Goal: Task Accomplishment & Management: Manage account settings

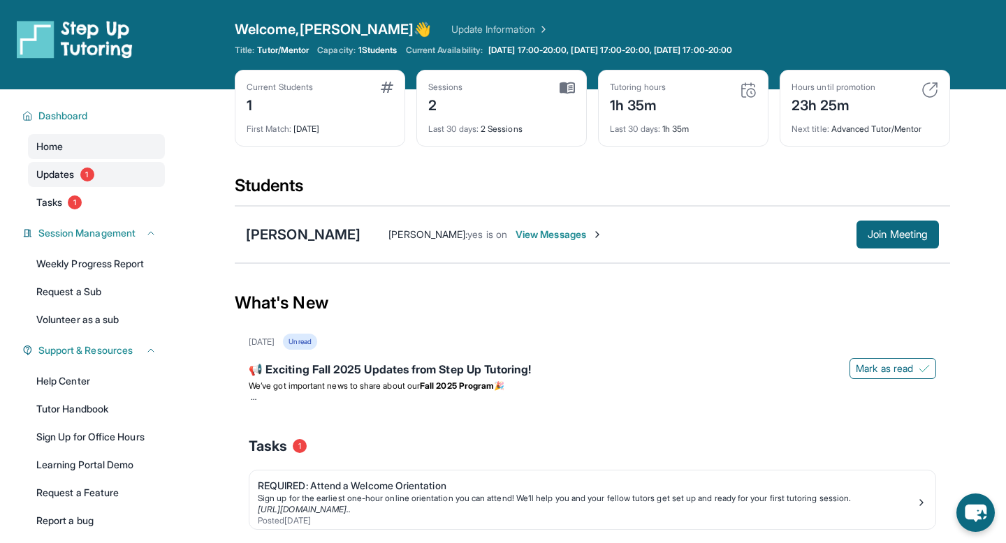
click at [89, 173] on span "1" at bounding box center [87, 175] width 14 height 14
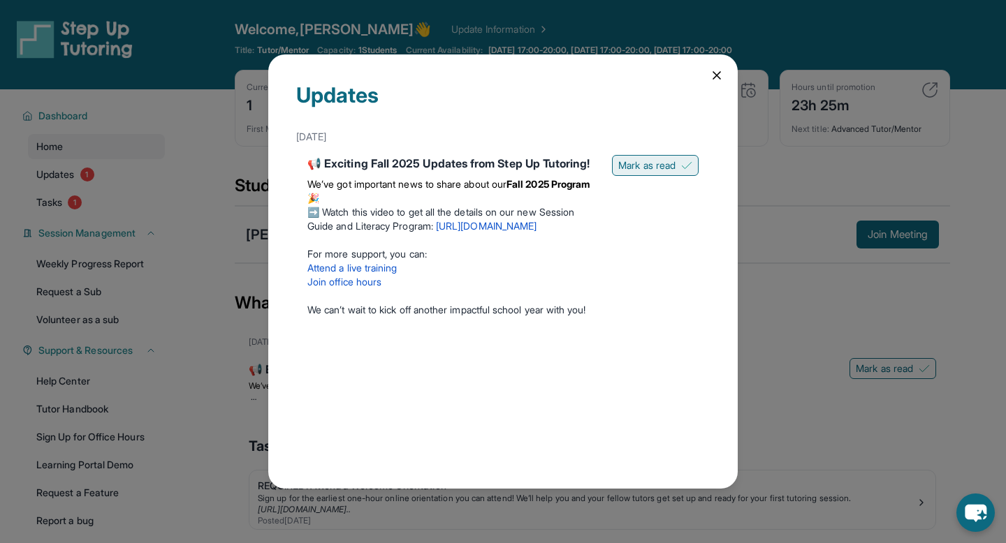
click at [647, 159] on span "Mark as read" at bounding box center [646, 166] width 57 height 14
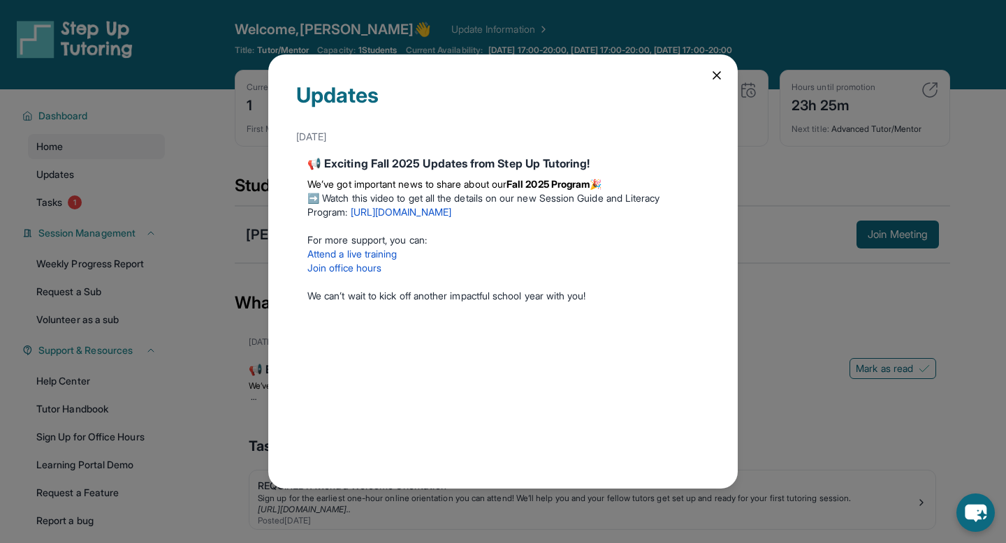
click at [717, 74] on icon at bounding box center [716, 75] width 7 height 7
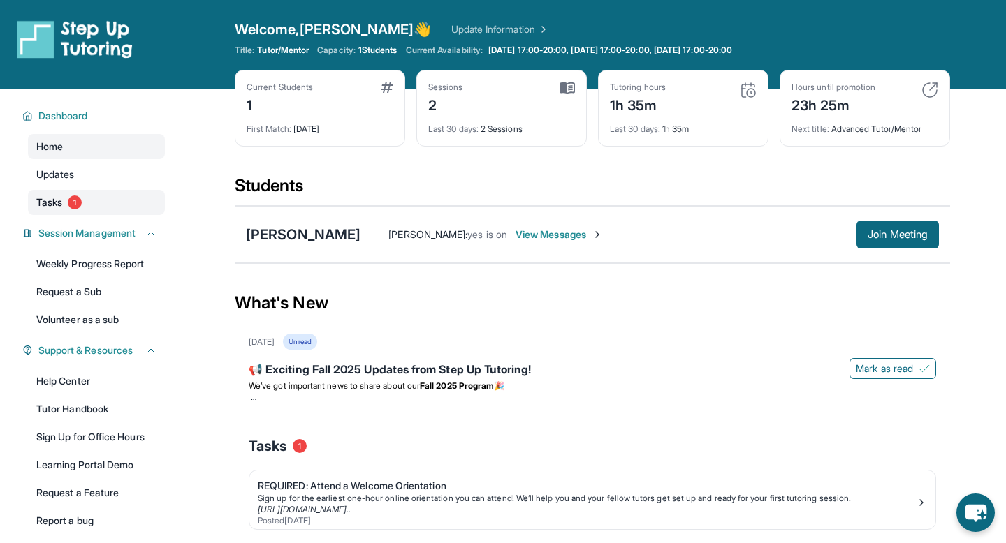
click at [71, 211] on link "Tasks 1" at bounding box center [96, 202] width 137 height 25
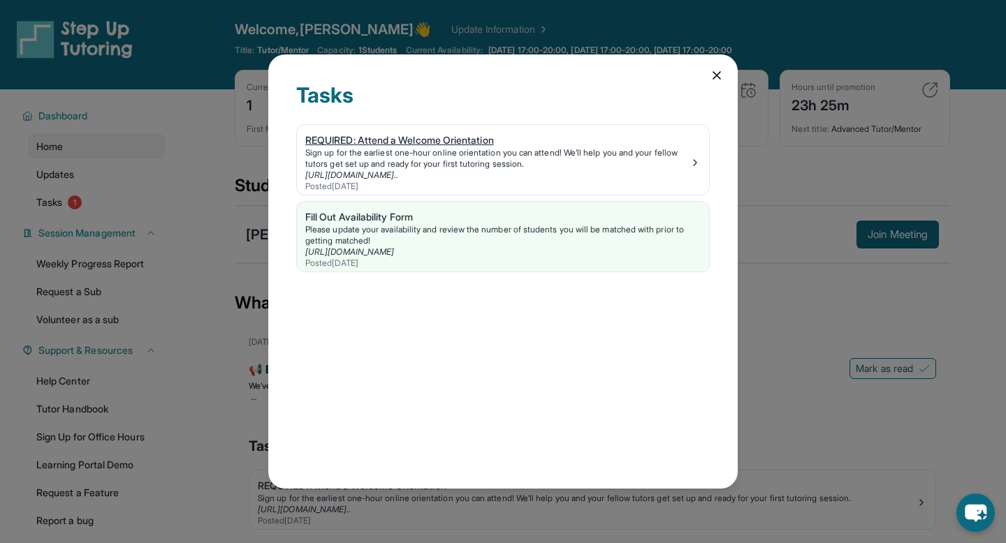
click at [700, 166] on img at bounding box center [694, 162] width 11 height 11
click at [414, 217] on div "Fill Out Availability Form" at bounding box center [502, 217] width 395 height 14
click at [710, 76] on icon at bounding box center [717, 75] width 14 height 14
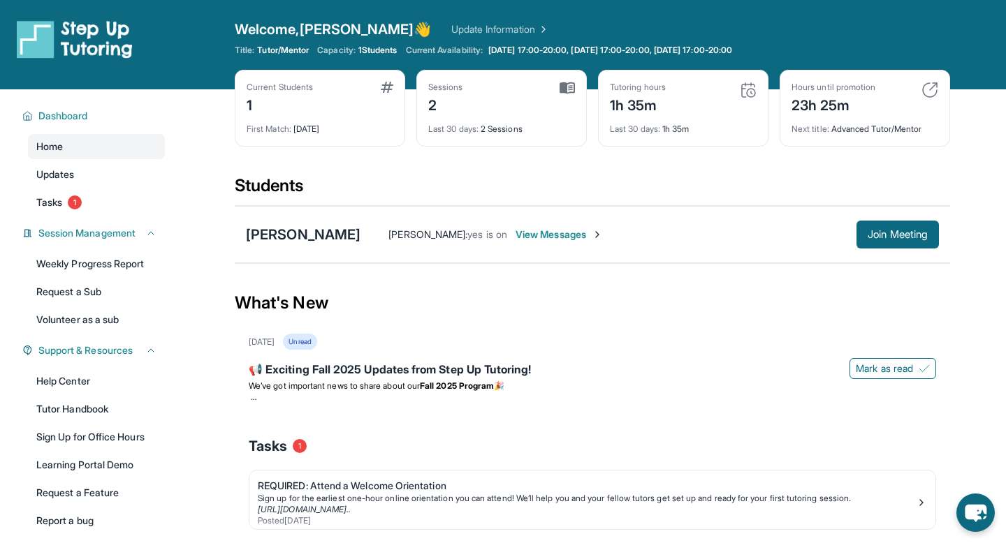
scroll to position [89, 0]
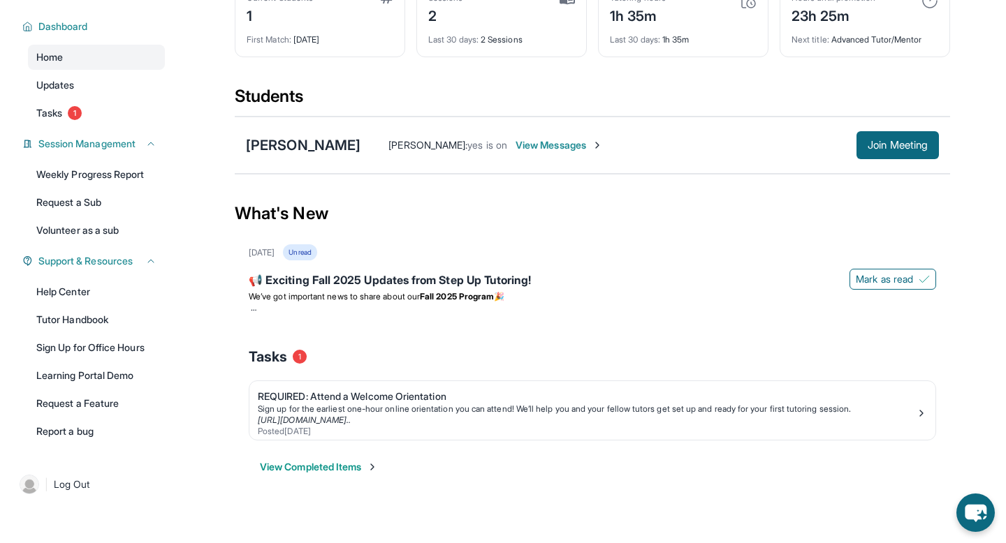
click at [297, 472] on button "View Completed Items" at bounding box center [319, 467] width 118 height 14
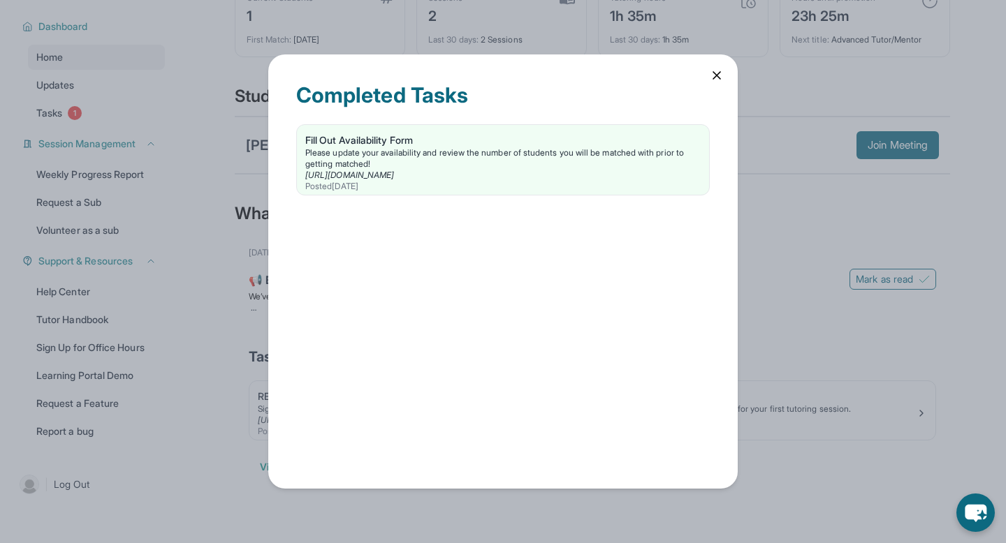
click at [274, 499] on div "Completed Tasks Fill Out Availability Form Please update your availability and …" at bounding box center [503, 271] width 1006 height 543
click at [715, 80] on icon at bounding box center [717, 75] width 14 height 14
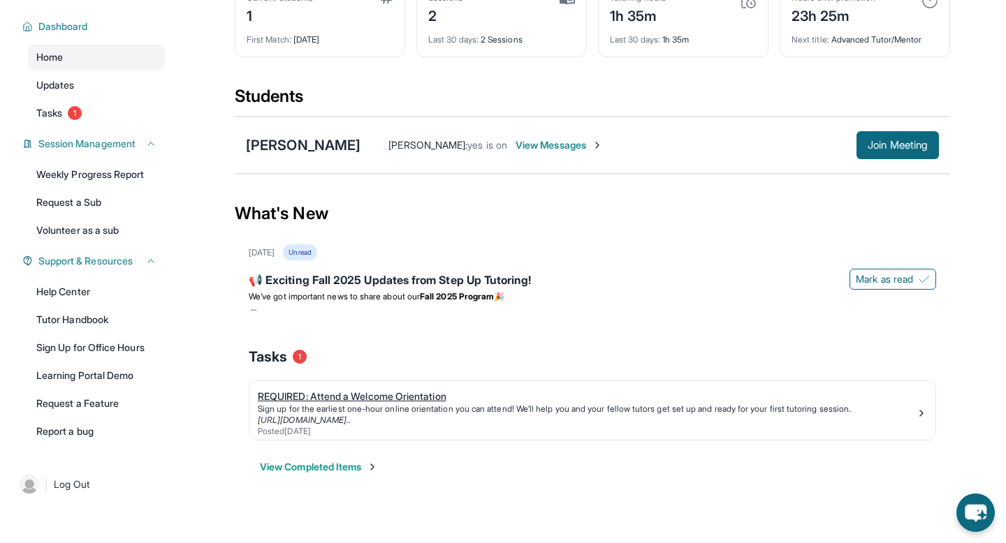
click at [923, 413] on img at bounding box center [921, 413] width 11 height 11
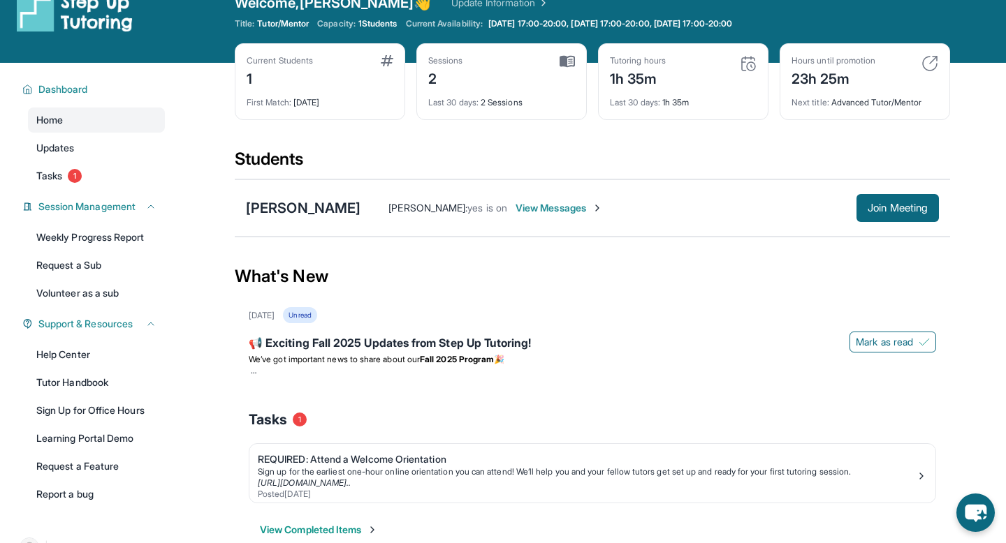
scroll to position [23, 0]
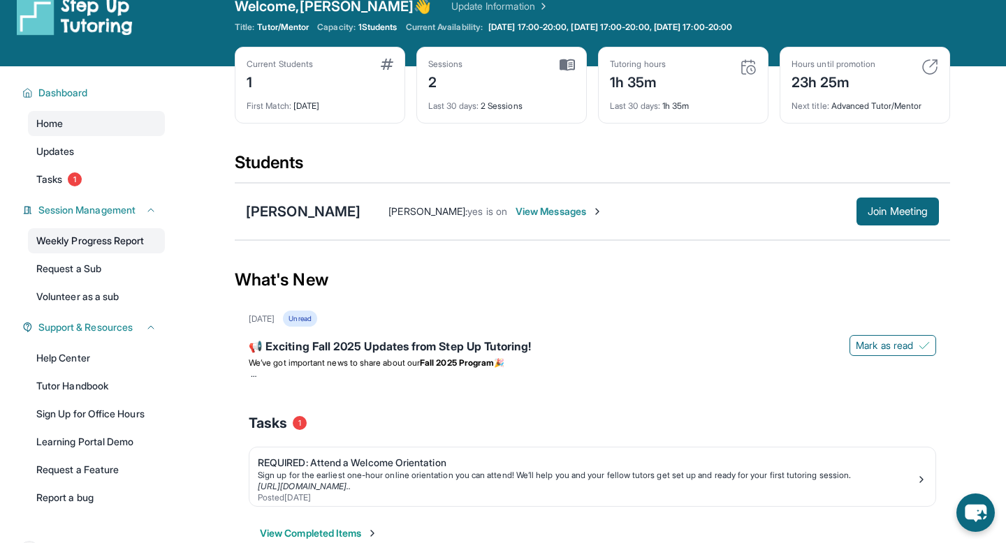
click at [126, 247] on link "Weekly Progress Report" at bounding box center [96, 240] width 137 height 25
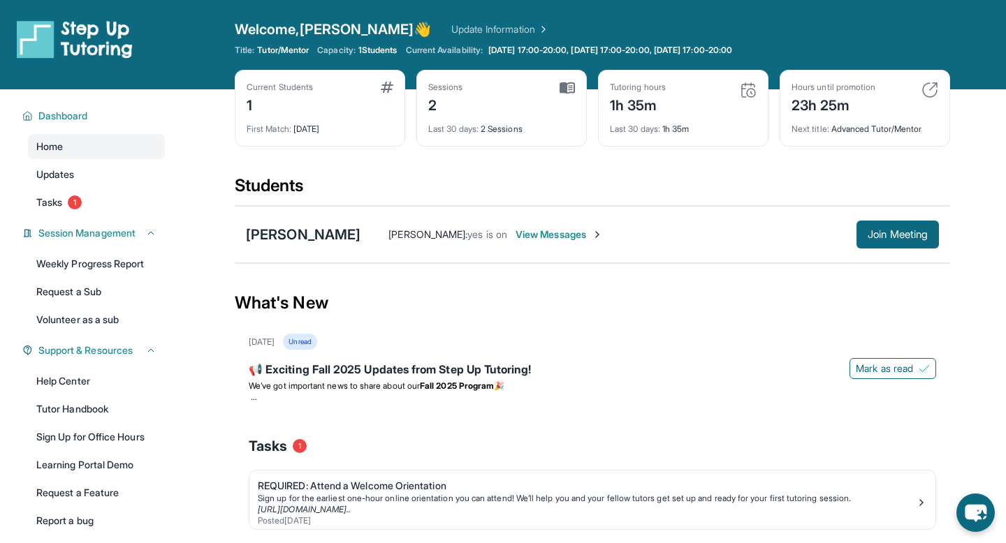
click at [537, 232] on span "View Messages" at bounding box center [558, 235] width 87 height 14
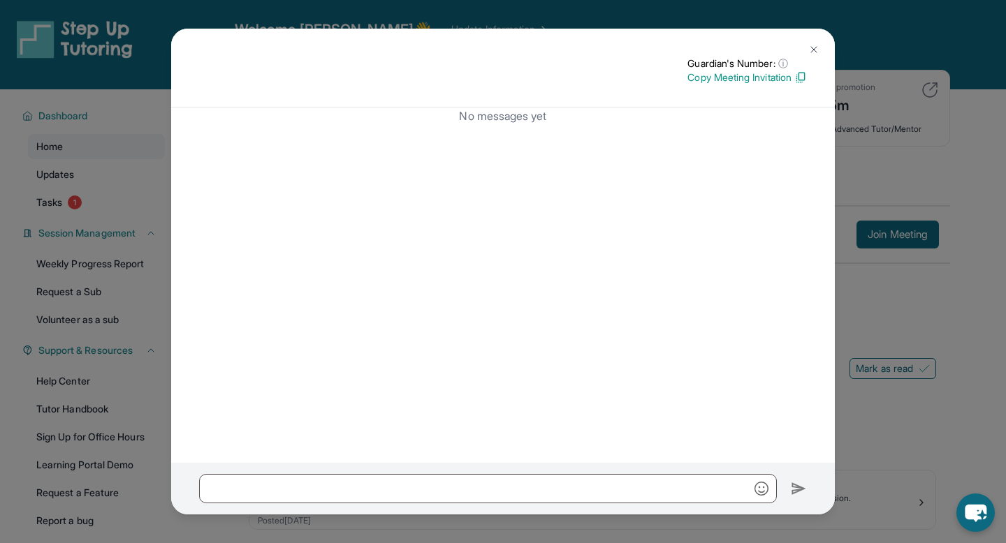
click at [814, 47] on img at bounding box center [813, 49] width 11 height 11
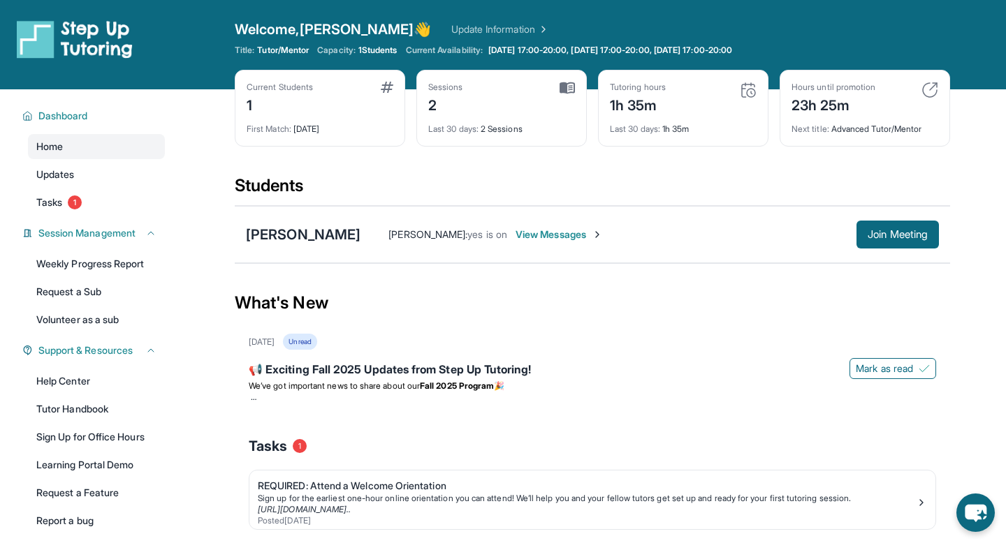
click at [559, 85] on img at bounding box center [566, 88] width 15 height 13
click at [564, 86] on img at bounding box center [566, 88] width 15 height 13
click at [547, 54] on span "[DATE] 17:00-20:00, [DATE] 17:00-20:00, [DATE] 17:00-20:00" at bounding box center [610, 50] width 244 height 11
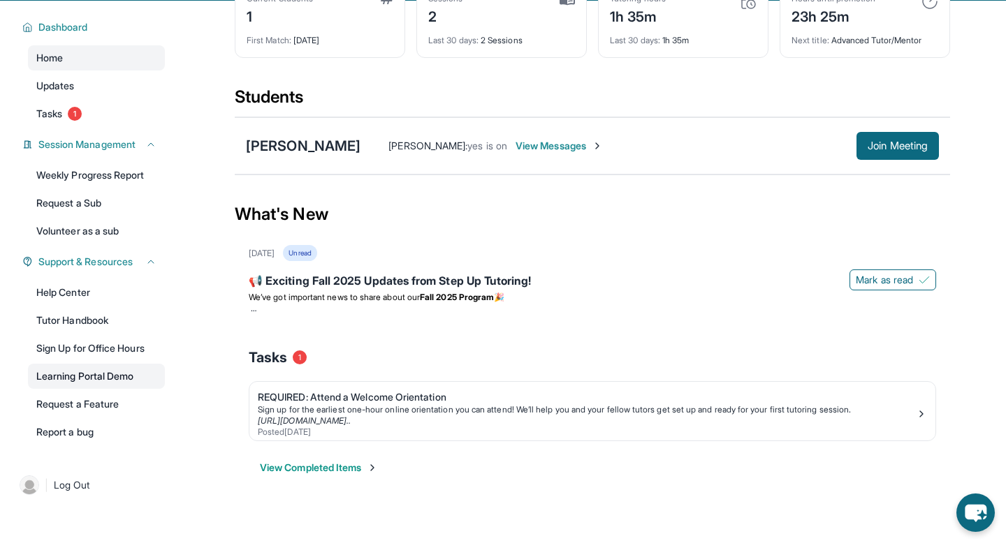
scroll to position [89, 0]
